Goal: Task Accomplishment & Management: Complete application form

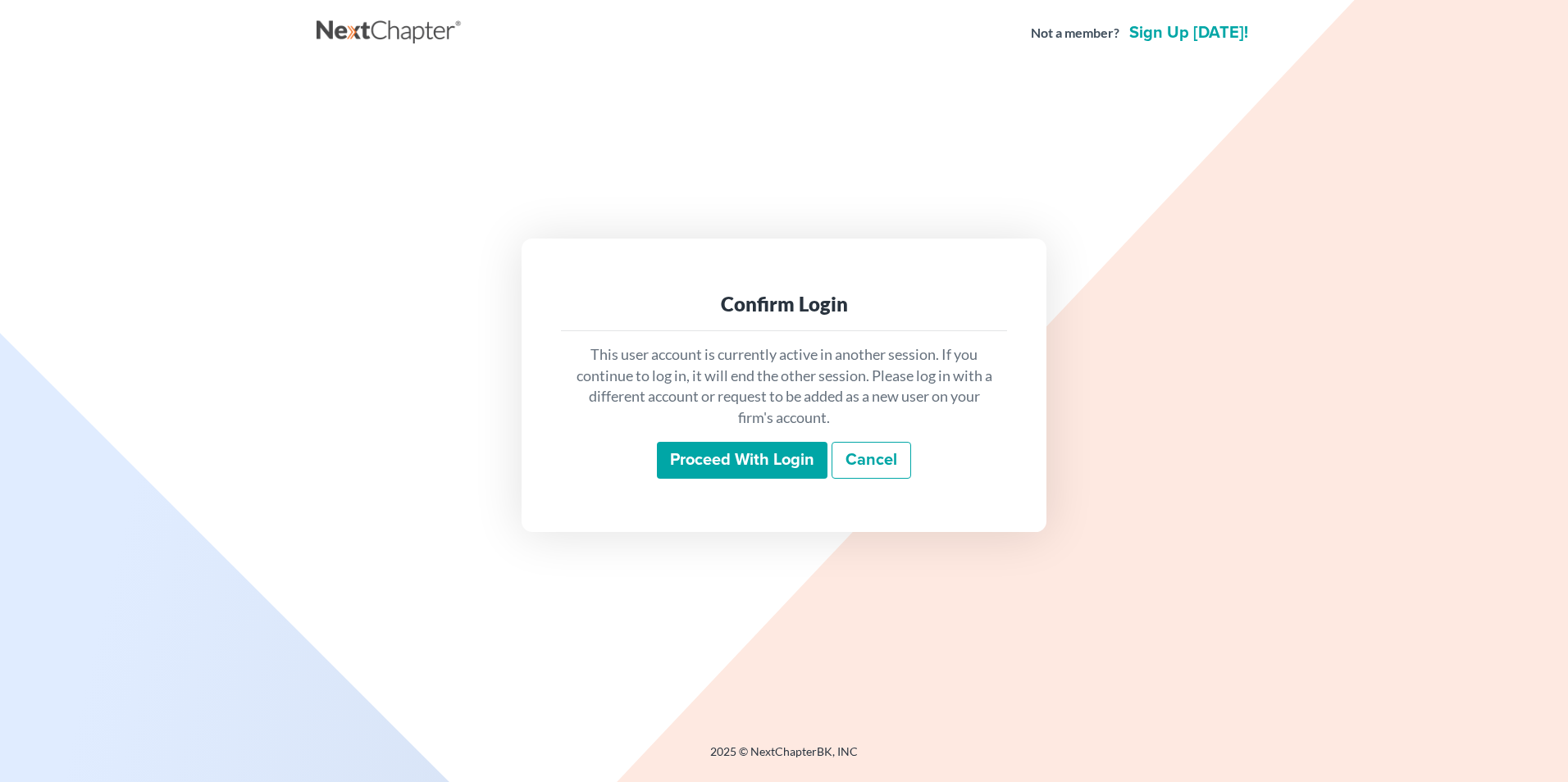
click at [756, 456] on input "Proceed with login" at bounding box center [742, 461] width 170 height 38
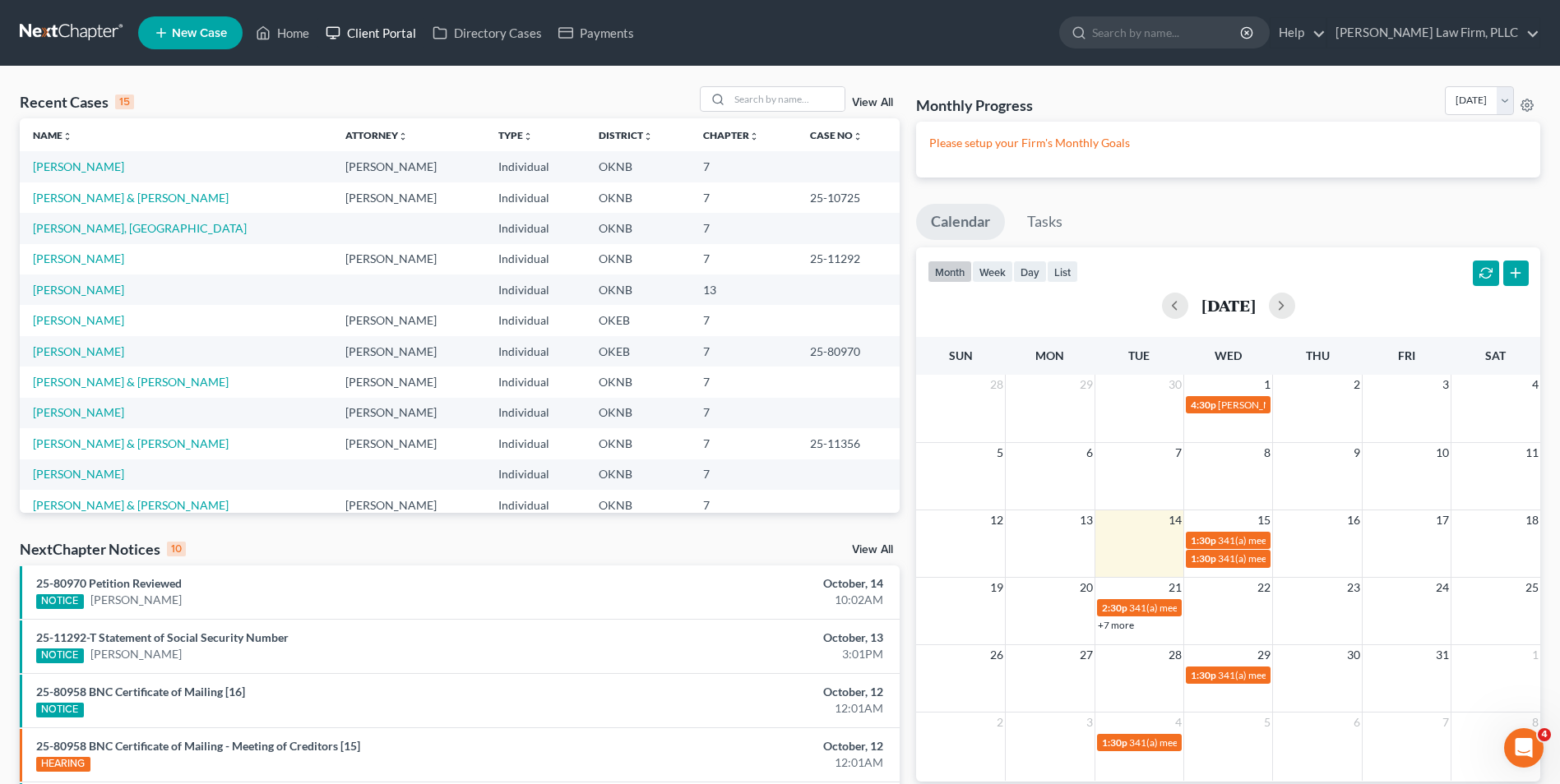
click at [390, 36] on link "Client Portal" at bounding box center [370, 32] width 107 height 29
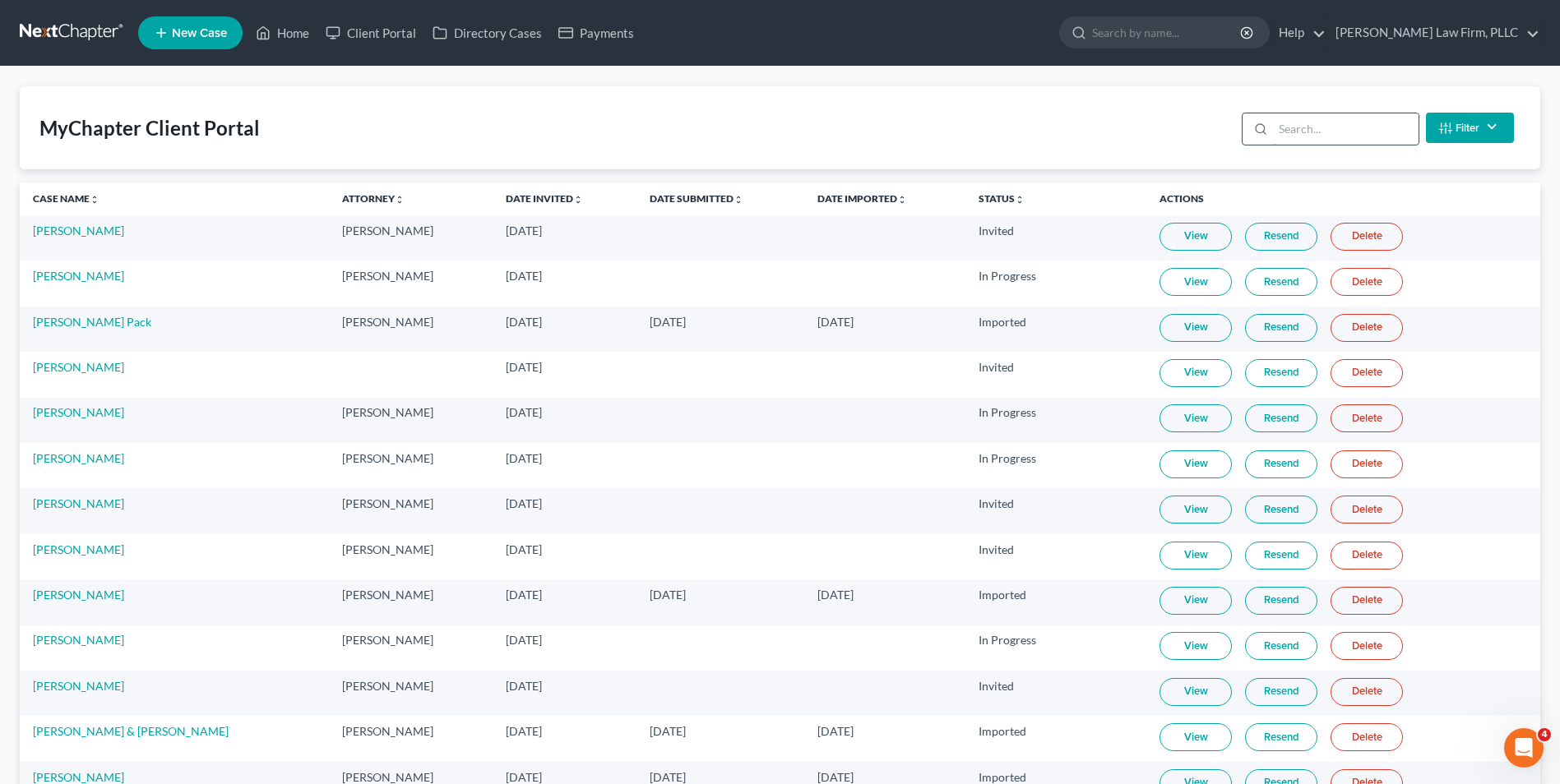
click at [1292, 121] on input "search" at bounding box center [1345, 129] width 145 height 31
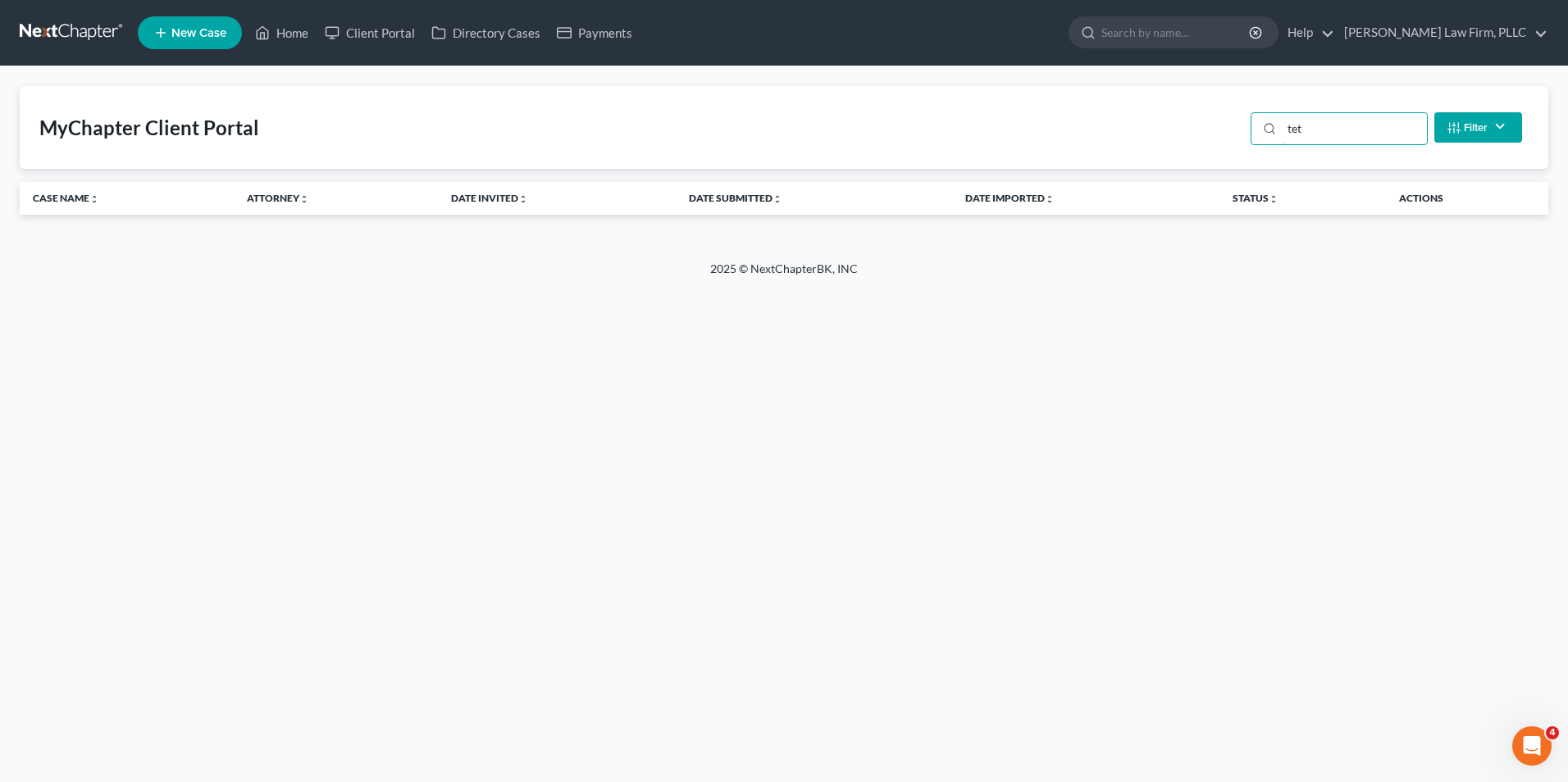
type input "tet"
click at [230, 40] on link "New Case" at bounding box center [190, 32] width 104 height 33
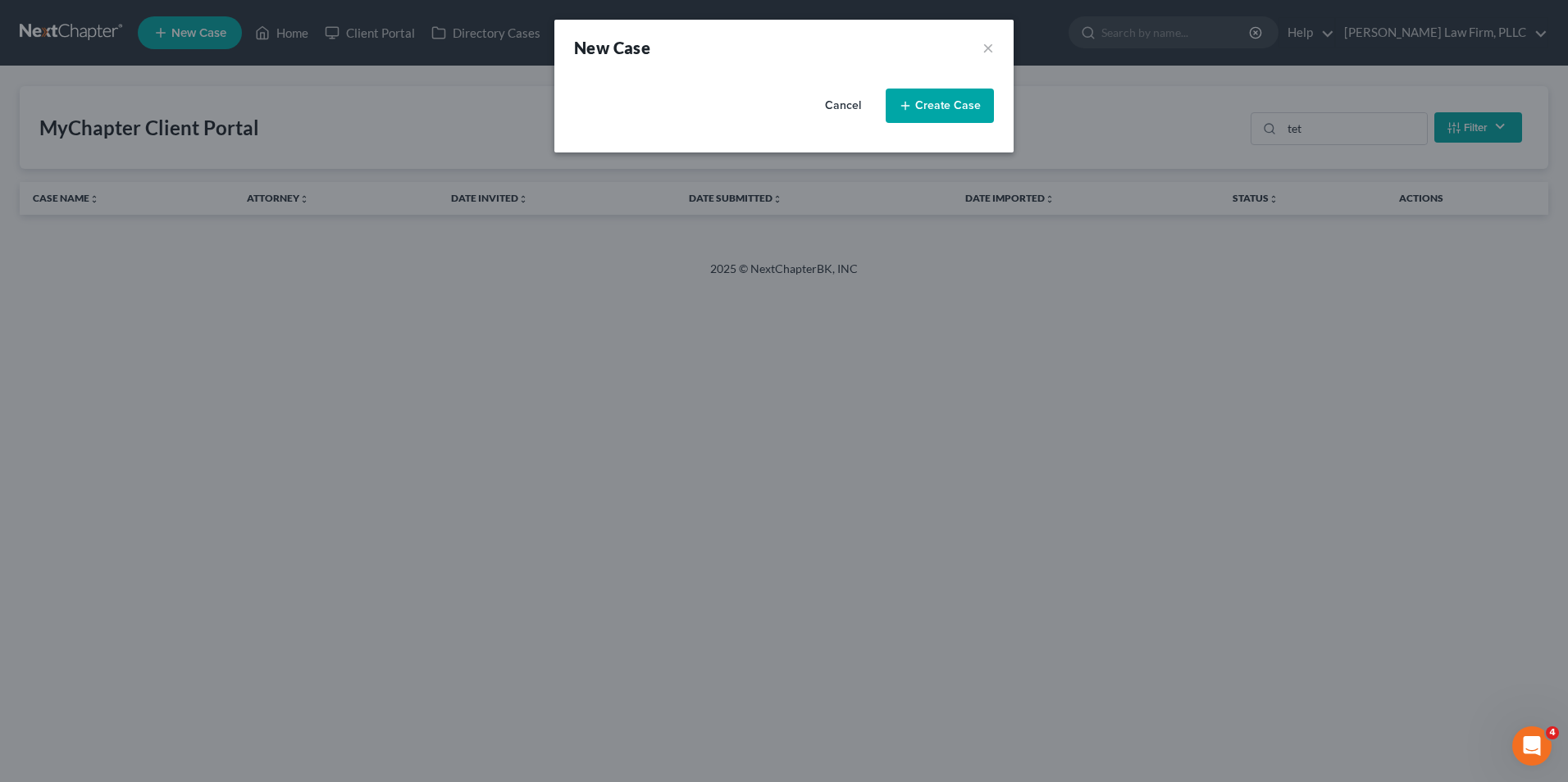
select select "64"
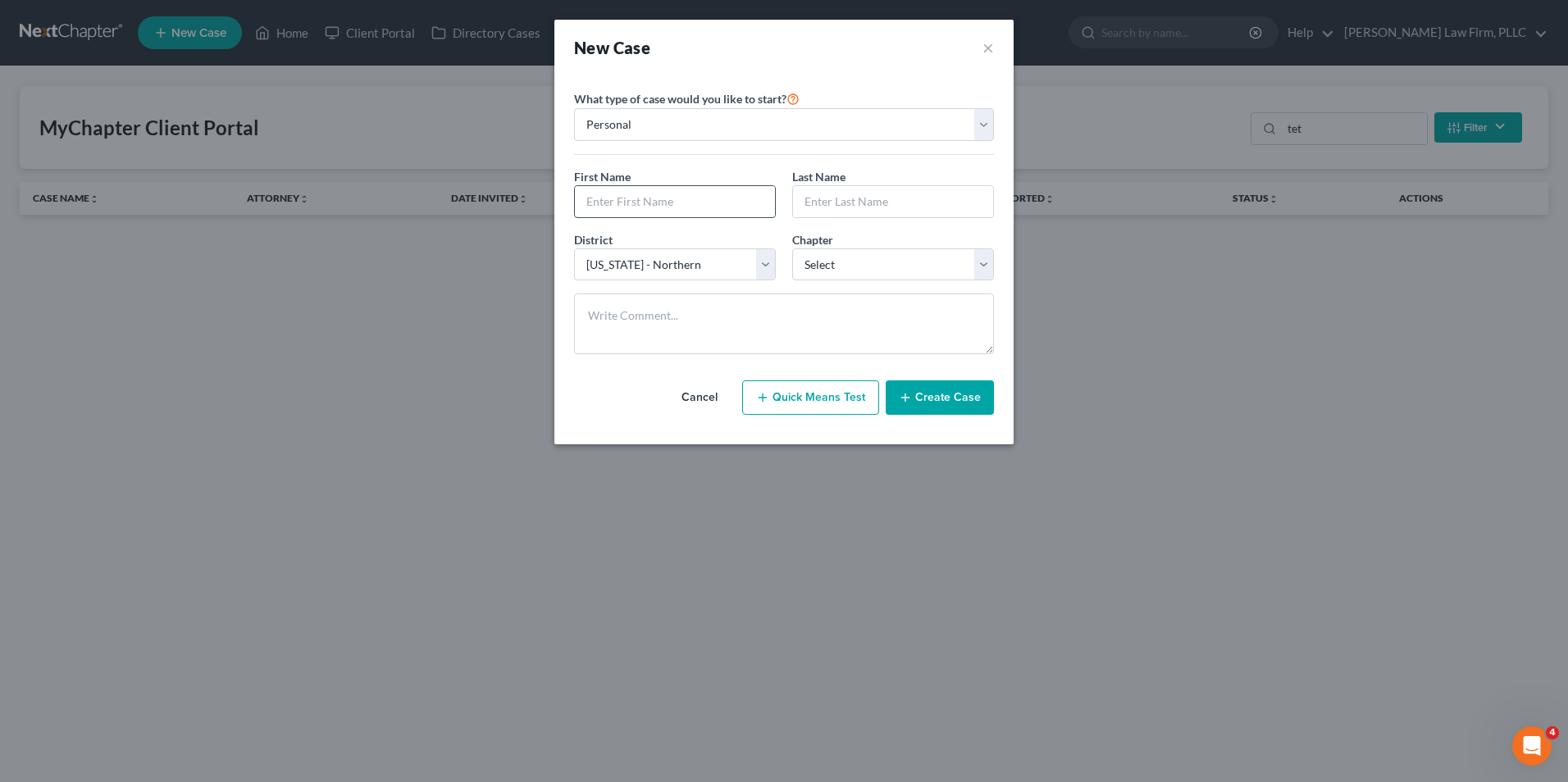
click at [699, 205] on input "text" at bounding box center [674, 202] width 200 height 31
click at [639, 202] on input "text" at bounding box center [674, 202] width 200 height 31
type input "Marshall"
click at [895, 206] on input "text" at bounding box center [893, 202] width 200 height 31
type input "Tetsworth"
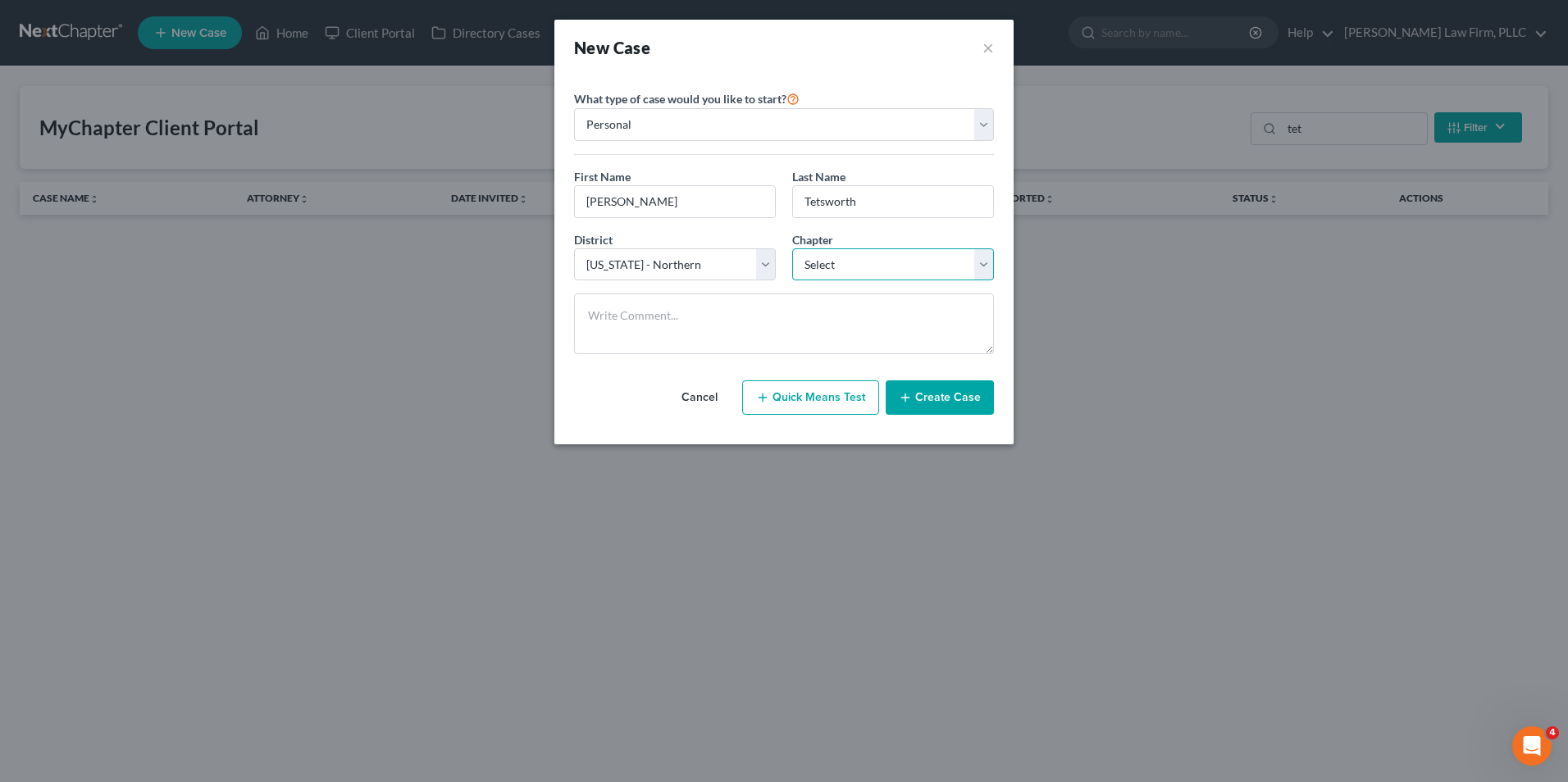
click at [974, 252] on select "Select 7 11 12 13" at bounding box center [893, 264] width 202 height 33
select select "0"
click at [793, 248] on select "Select 7 11 12 13" at bounding box center [893, 264] width 202 height 33
click at [939, 402] on button "Create Case" at bounding box center [939, 398] width 108 height 34
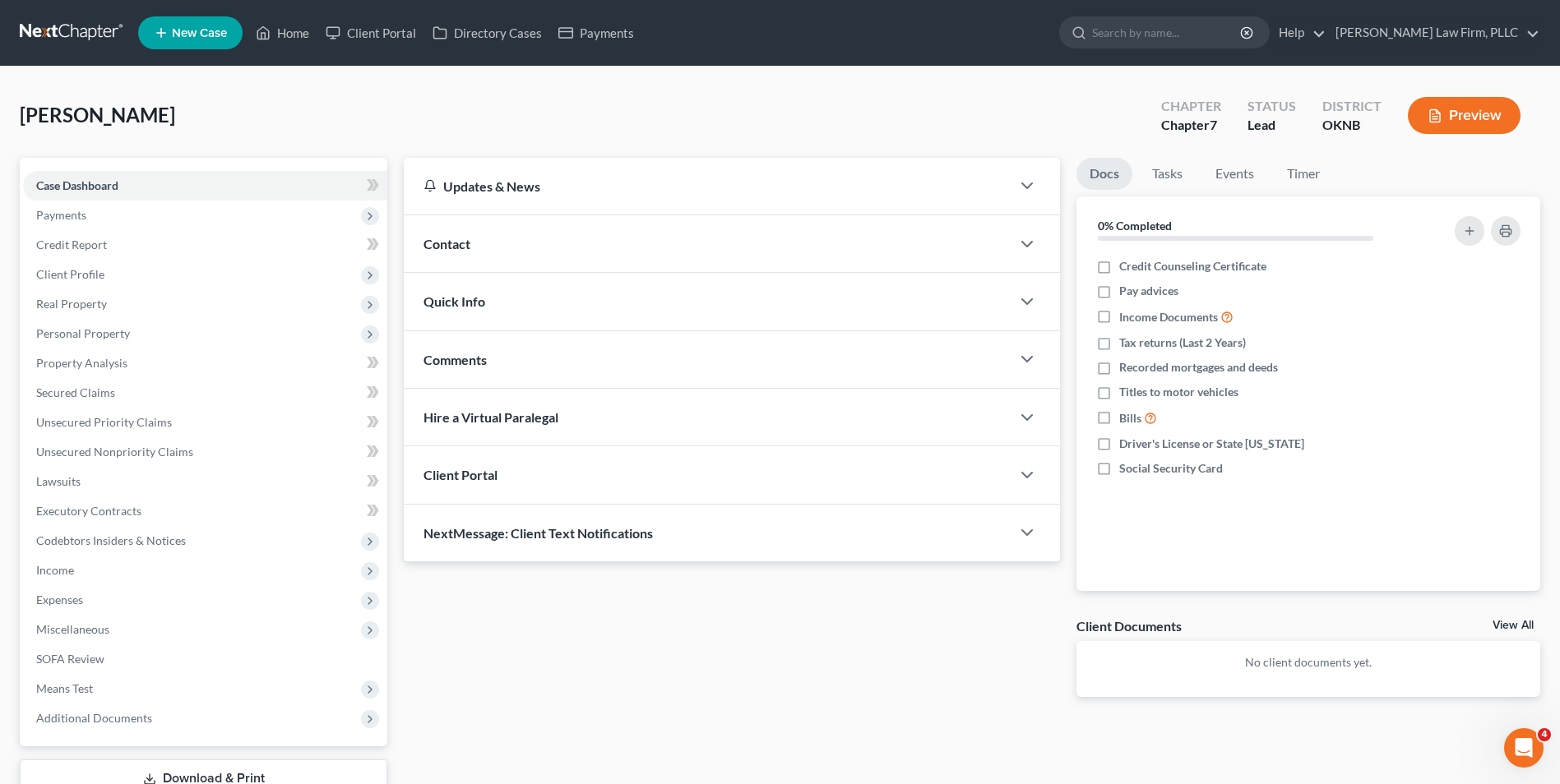
click at [755, 479] on div "Client Portal" at bounding box center [706, 475] width 607 height 57
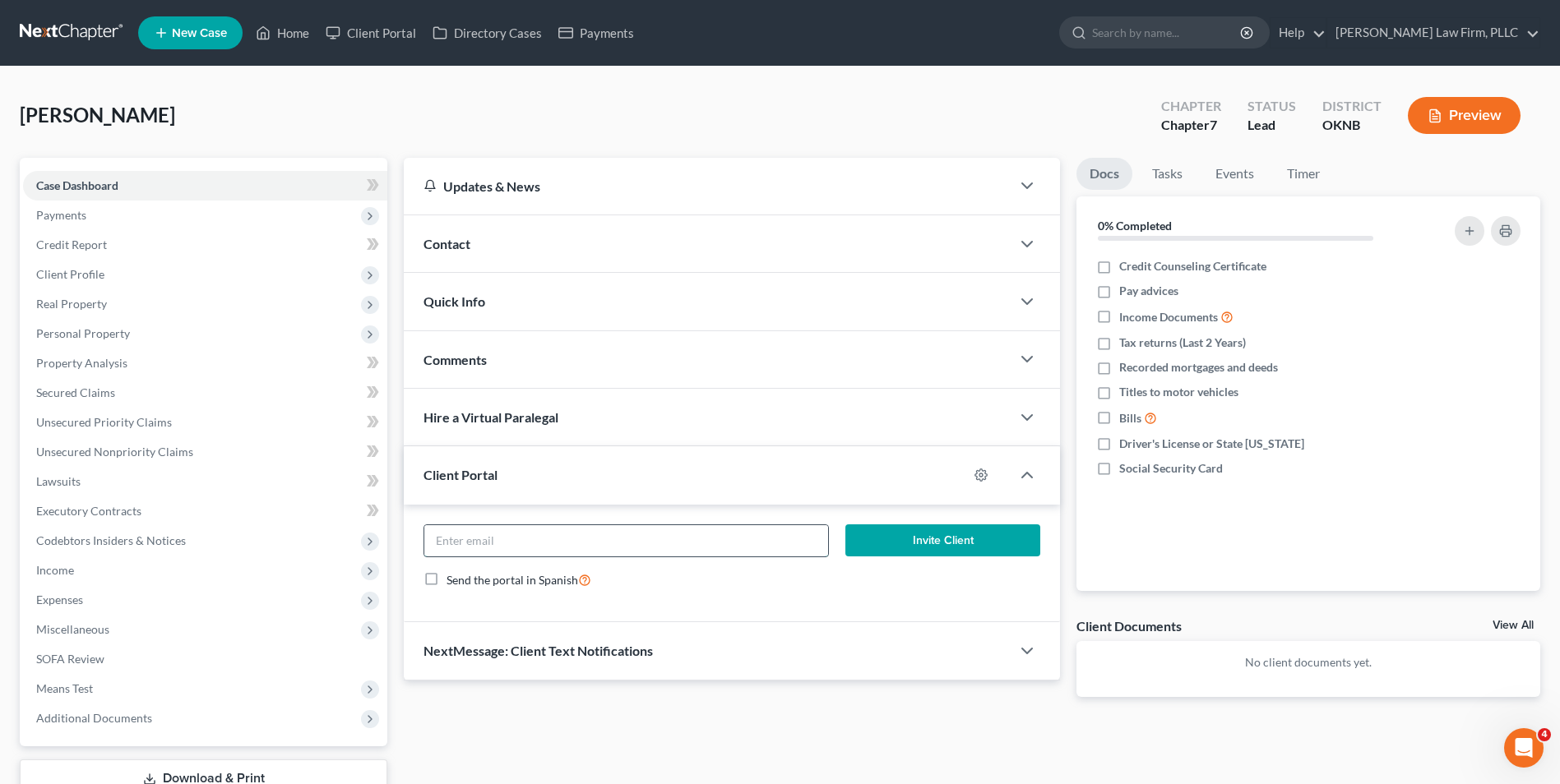
click at [572, 547] on input "email" at bounding box center [626, 540] width 404 height 31
paste input "mtetsworth@gmail.com"
type input "mtetsworth@gmail.com"
click at [917, 534] on button "Invite Client" at bounding box center [942, 541] width 195 height 33
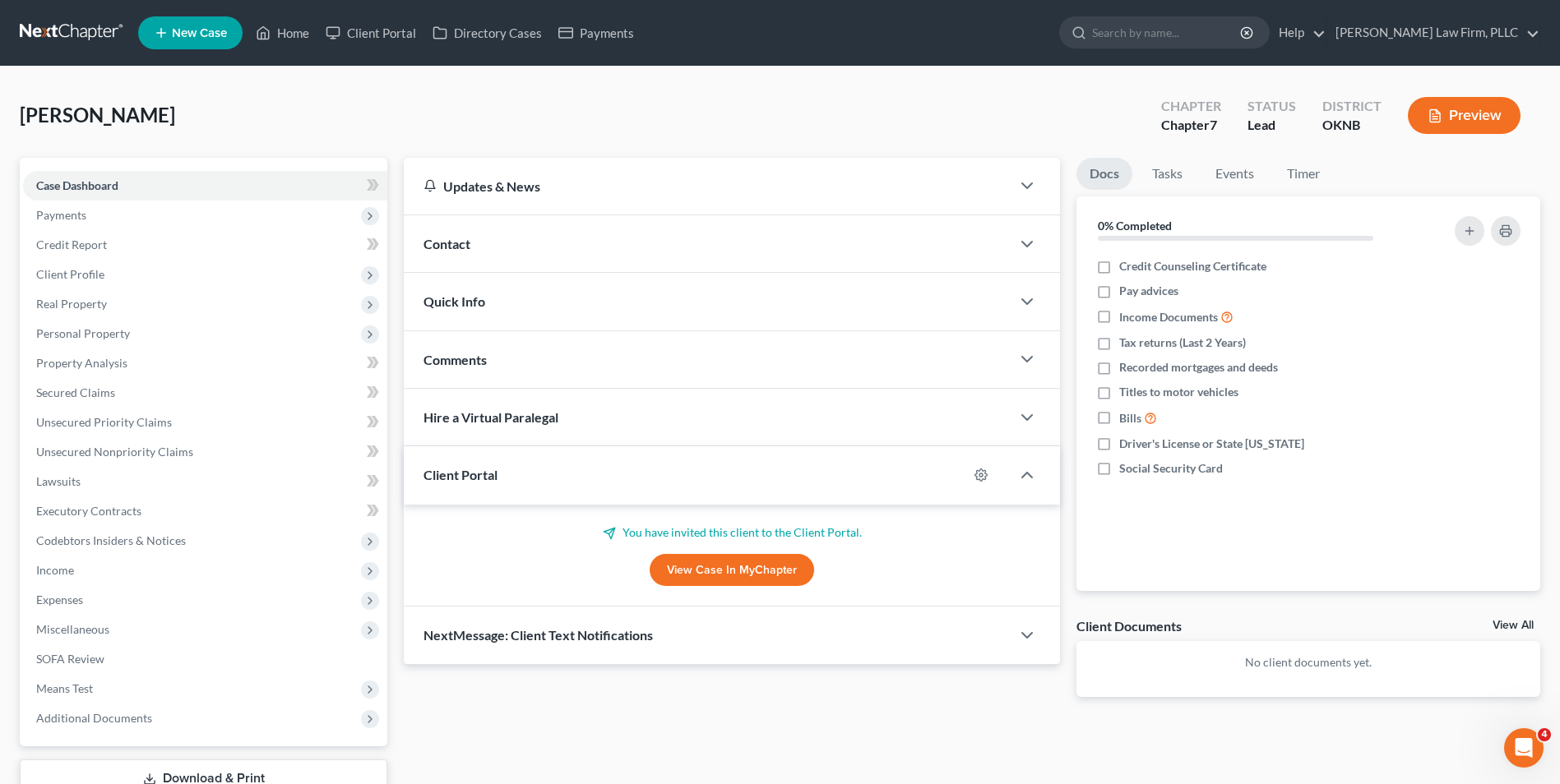
click at [72, 32] on link at bounding box center [72, 32] width 105 height 29
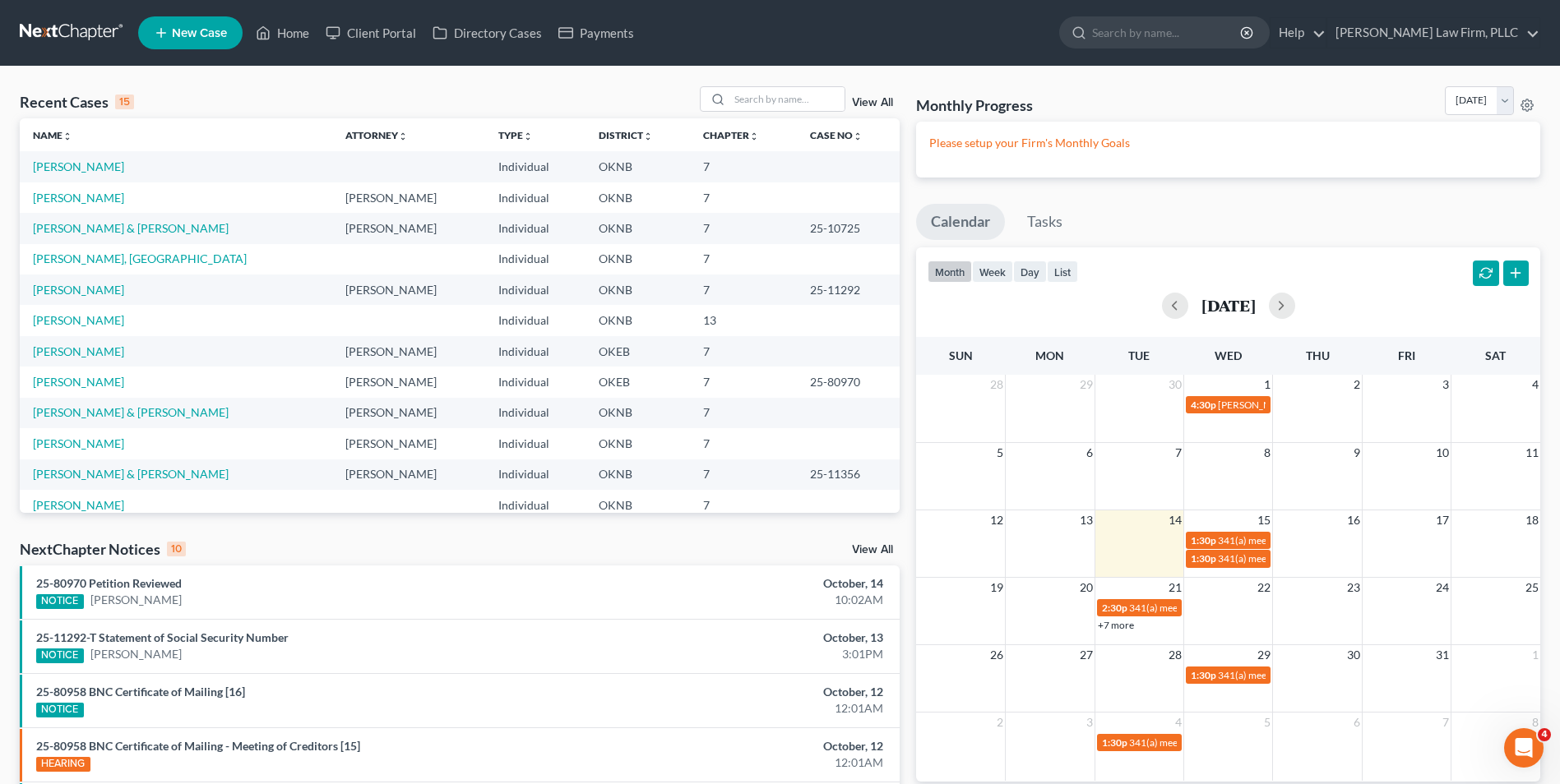
click at [192, 30] on span "New Case" at bounding box center [199, 33] width 55 height 12
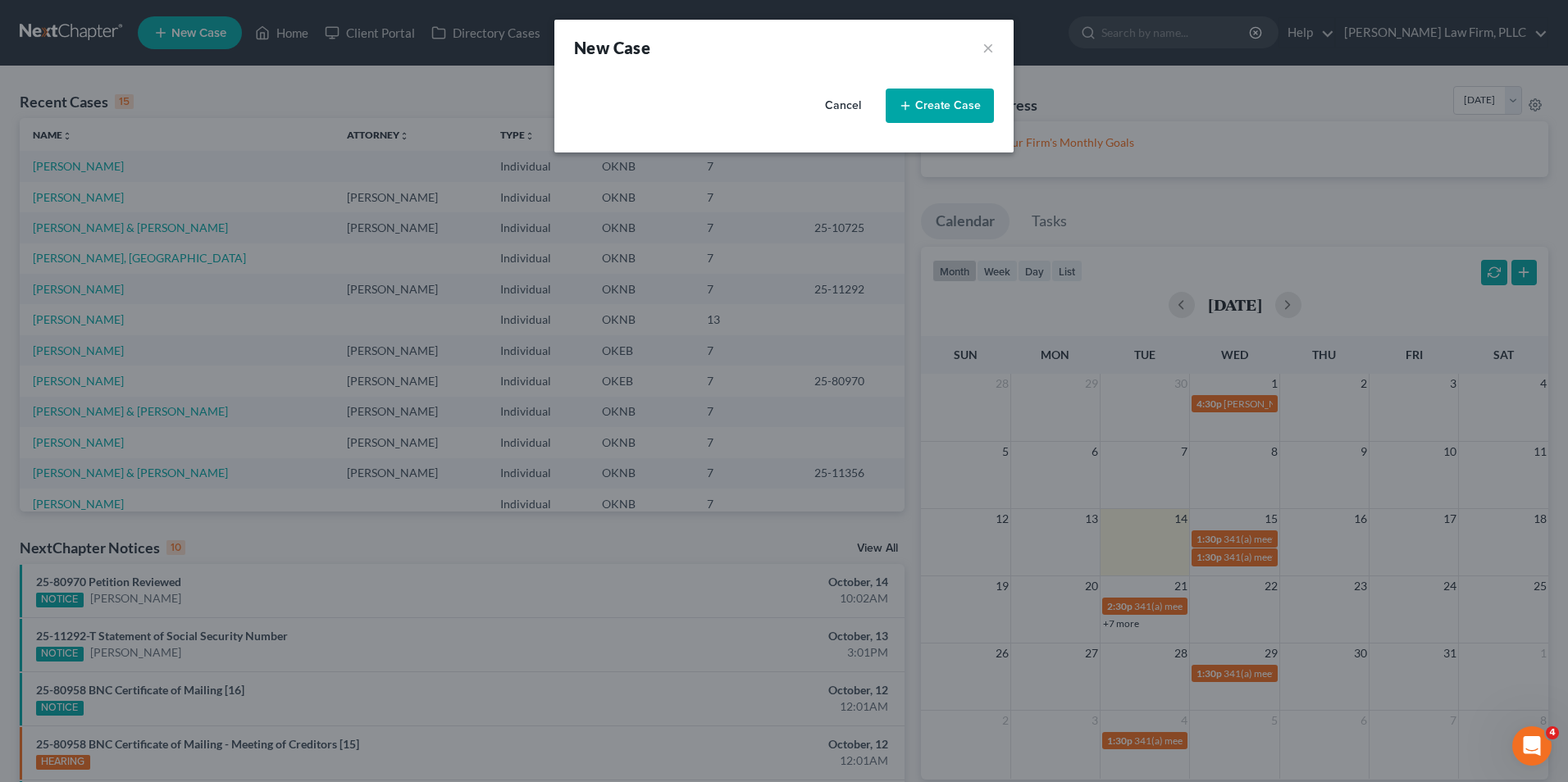
select select "64"
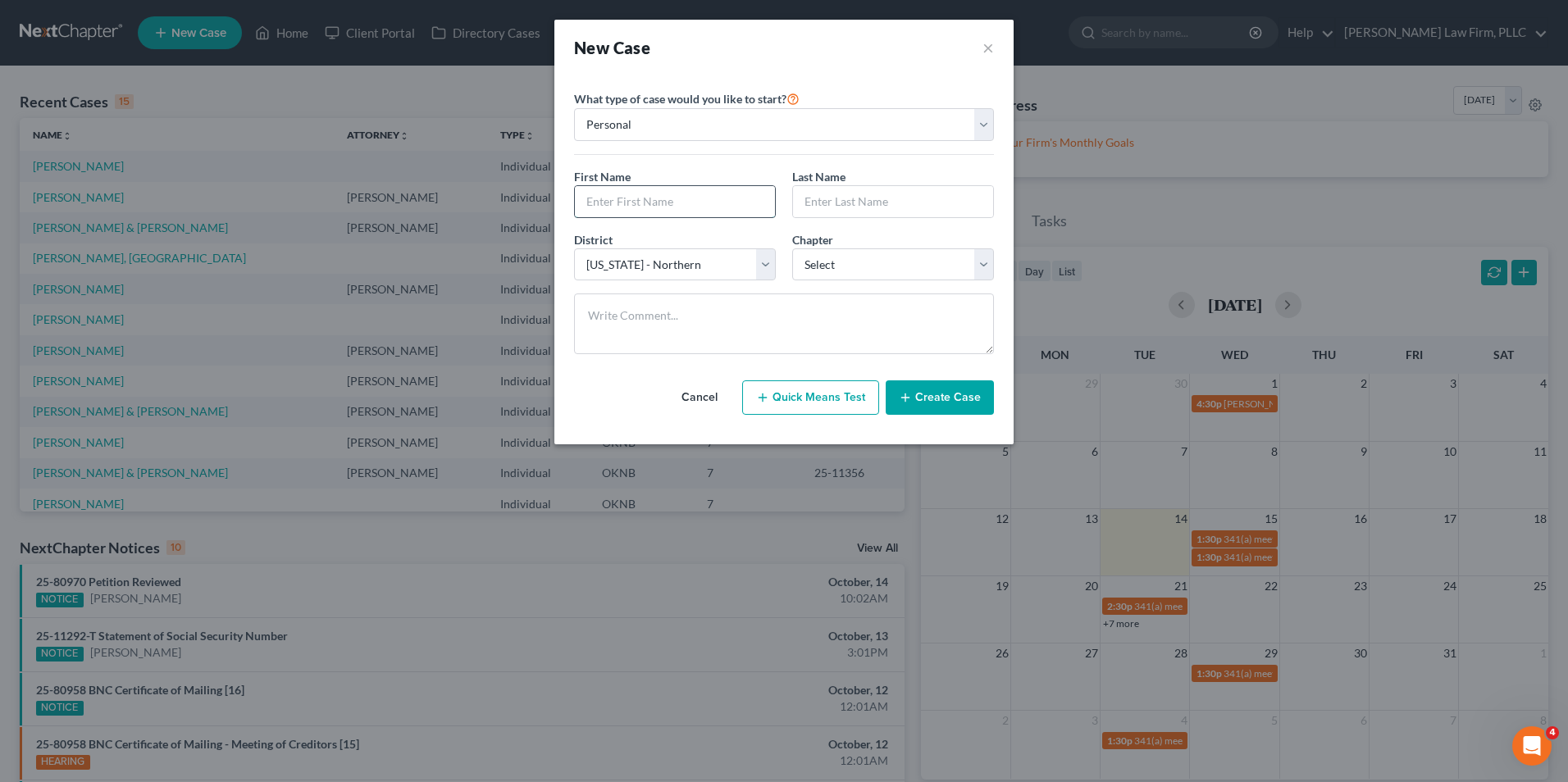
click at [625, 188] on input "text" at bounding box center [674, 202] width 200 height 31
type input "David"
click at [905, 198] on input "text" at bounding box center [893, 202] width 200 height 31
type input "Bird"
click at [994, 266] on div "Chapter * Select 7 11 12 13" at bounding box center [893, 256] width 218 height 50
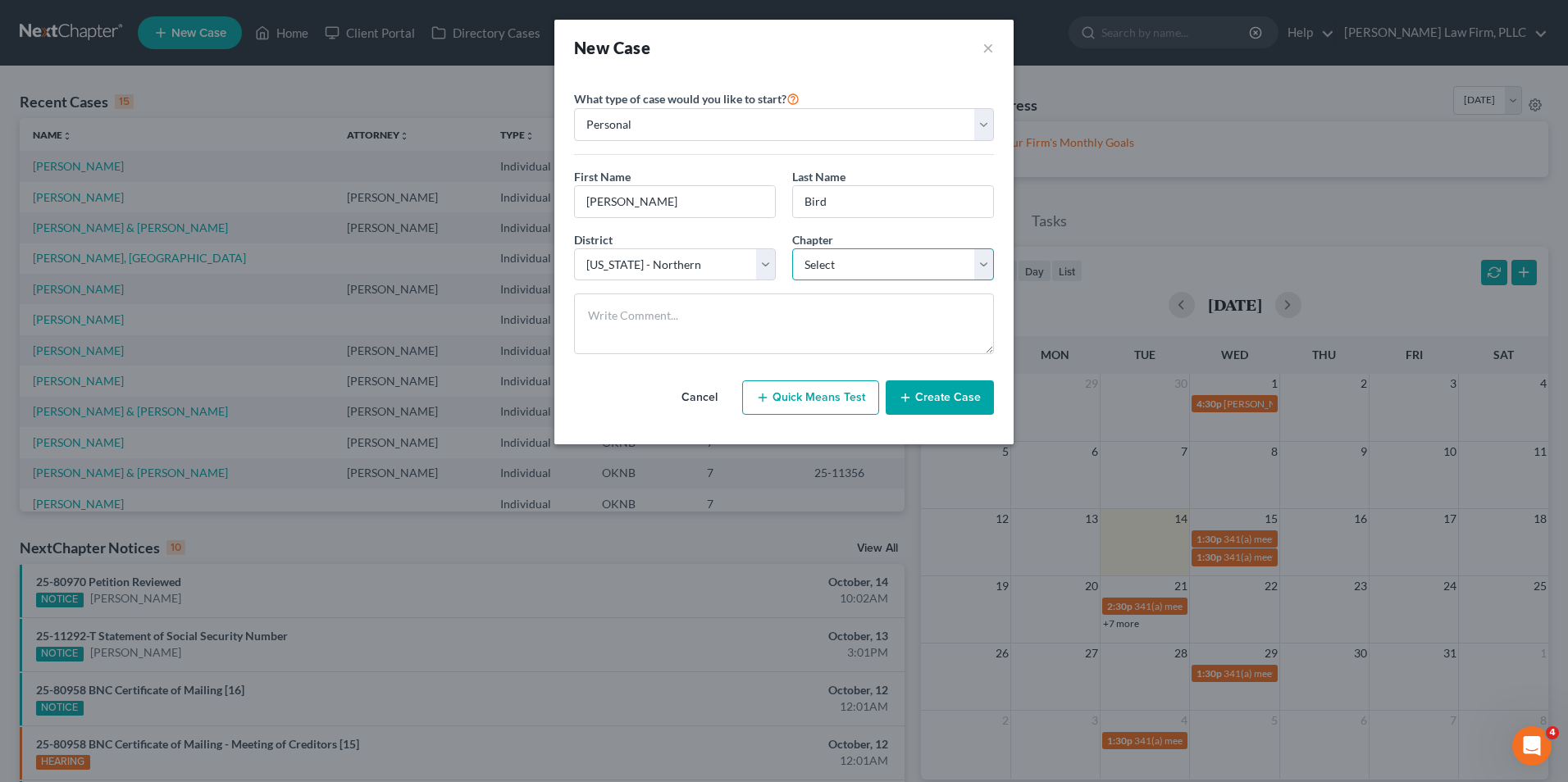
select select "0"
click at [793, 248] on select "Select 7 11 12 13" at bounding box center [893, 264] width 202 height 33
click at [931, 399] on button "Create Case" at bounding box center [939, 398] width 108 height 34
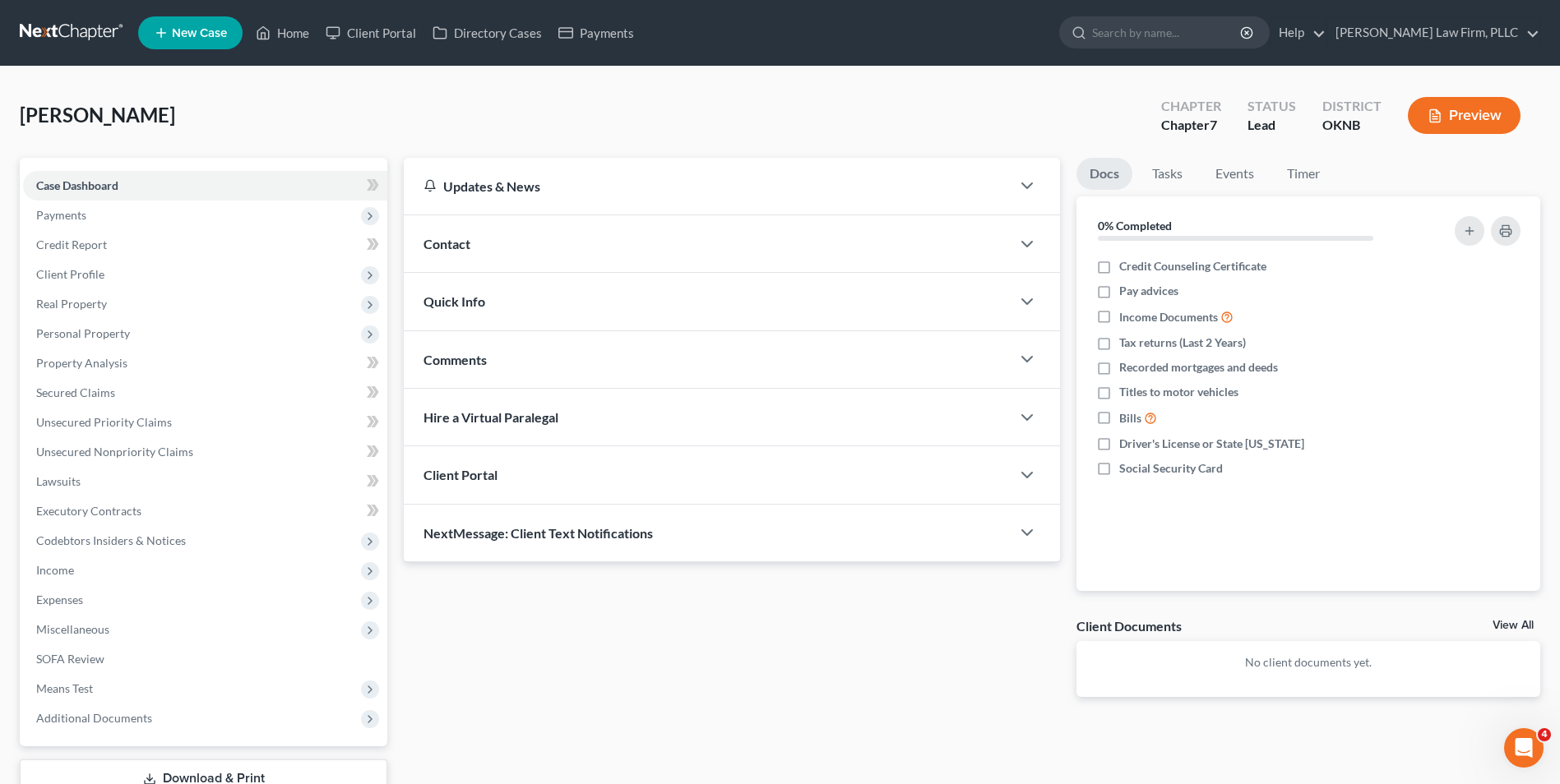
click at [901, 495] on div "Client Portal" at bounding box center [706, 475] width 607 height 57
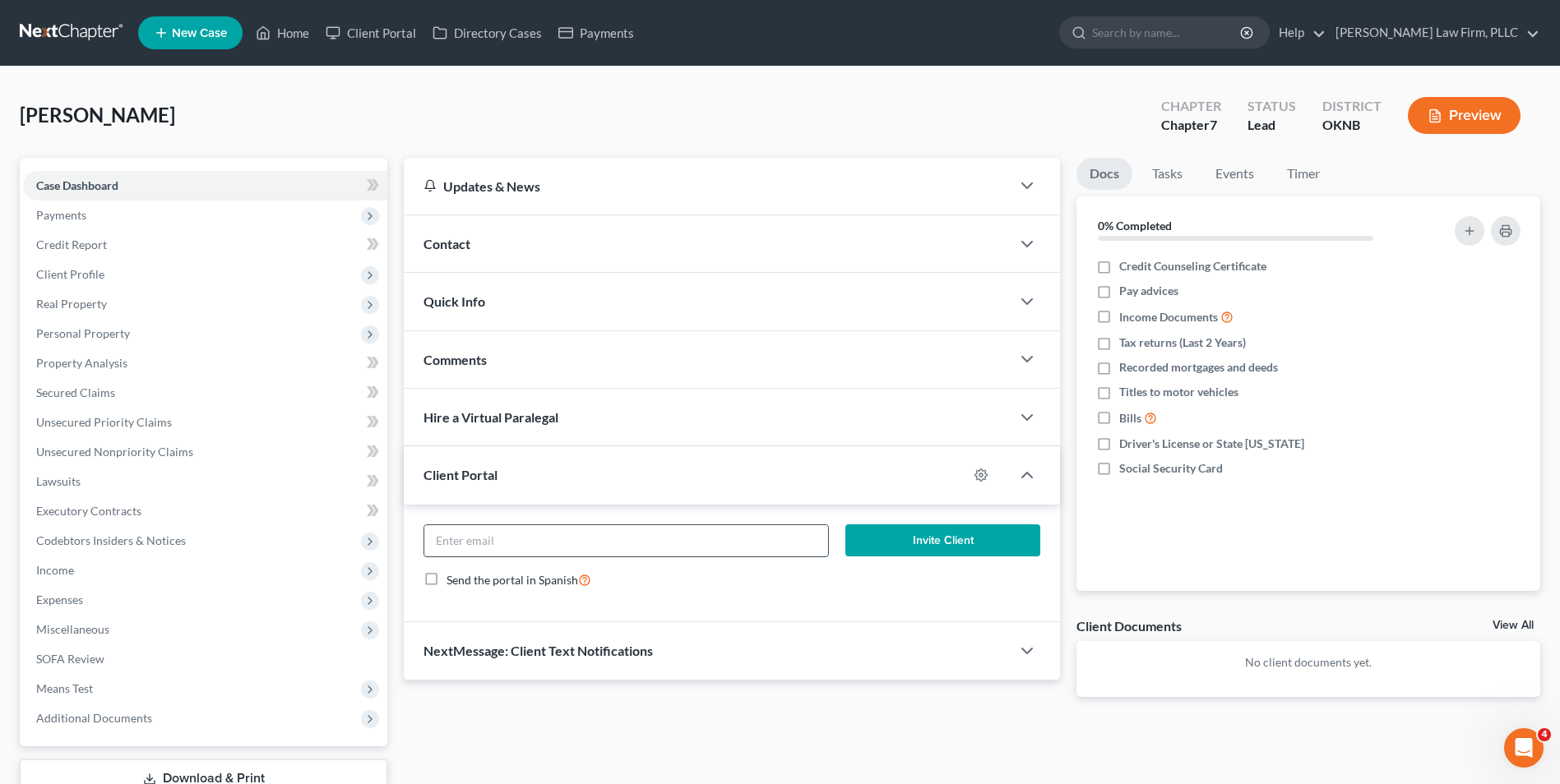
click at [667, 543] on input "email" at bounding box center [626, 540] width 404 height 31
paste input "dbird2223@cox.net"
type input "dbird2223@cox.net"
click at [772, 592] on form "dbird2223@cox.net Invite Client Send the portal in Spanish" at bounding box center [731, 564] width 633 height 78
click at [878, 543] on button "Invite Client" at bounding box center [942, 541] width 195 height 33
